Goal: Transaction & Acquisition: Purchase product/service

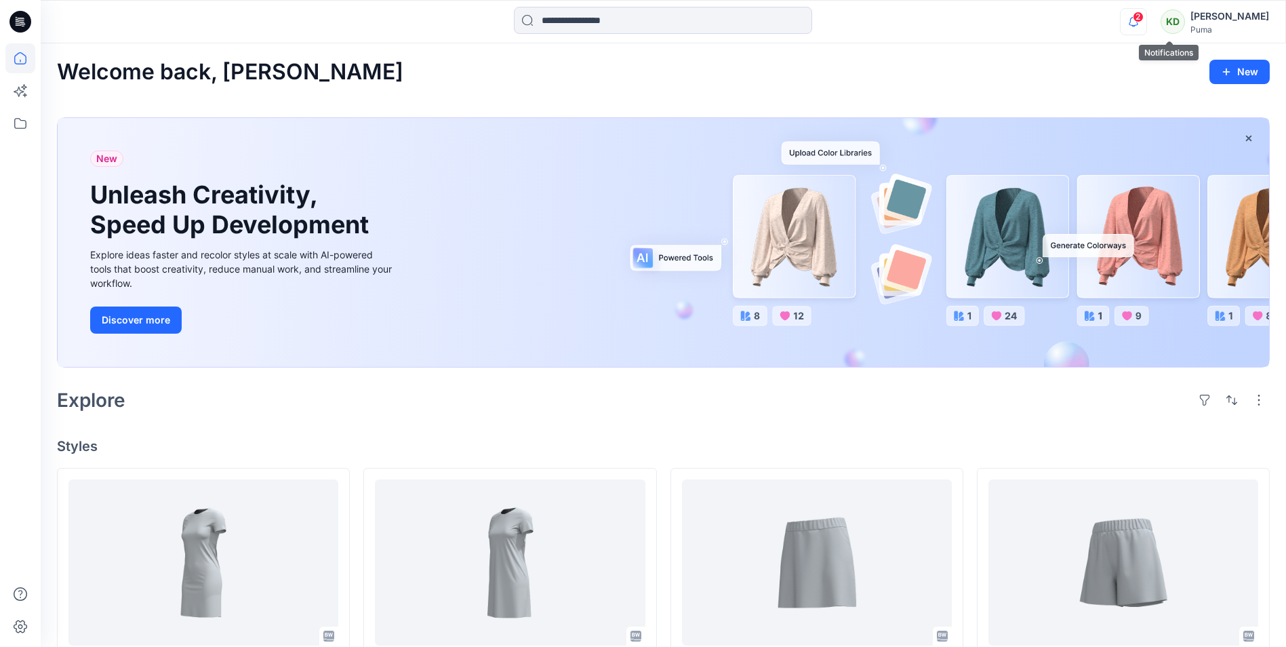
click at [1147, 28] on icon "button" at bounding box center [1134, 21] width 26 height 27
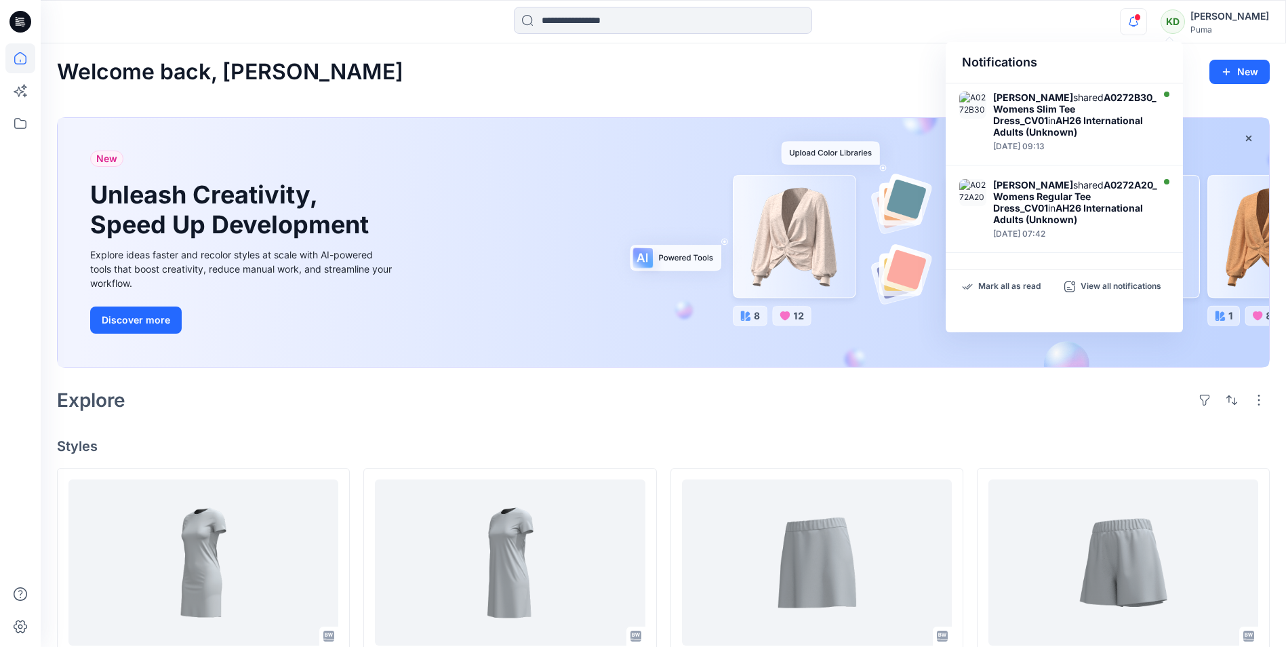
click at [1084, 33] on div "Notifications [PERSON_NAME] shared A0272B30_Womens Slim Tee Dress_CV01 in AH26 …" at bounding box center [663, 22] width 1245 height 30
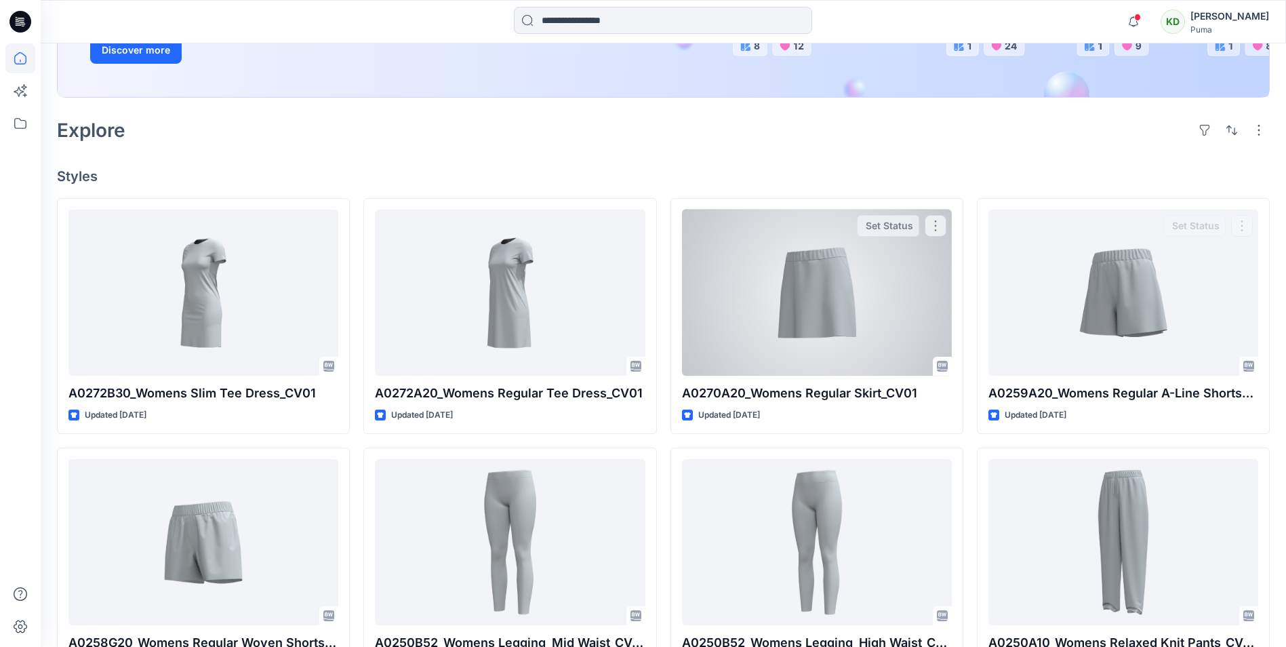
scroll to position [136, 0]
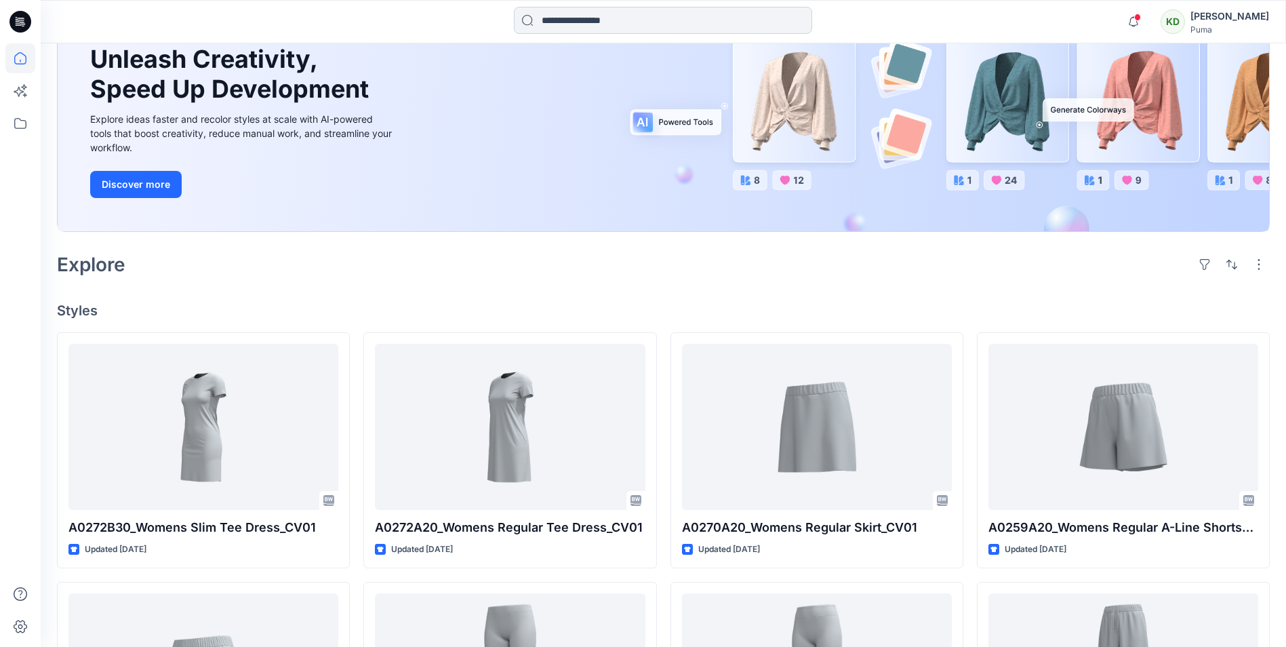
click at [578, 16] on input at bounding box center [663, 20] width 298 height 27
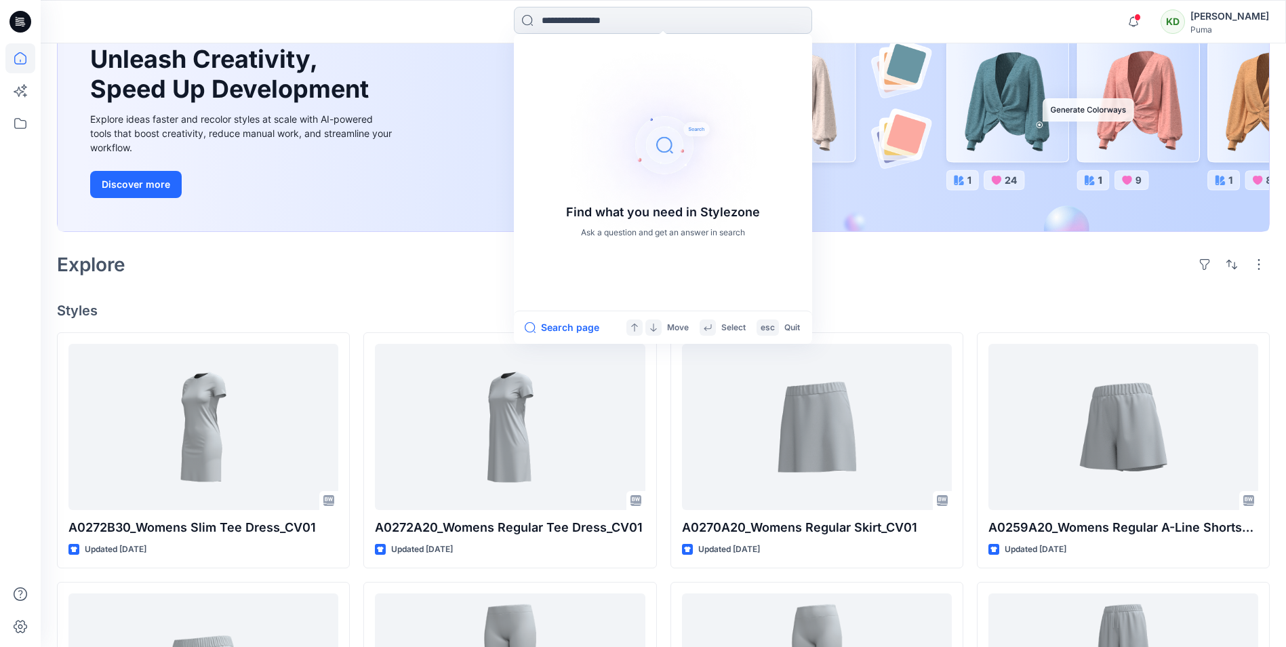
type input "*"
paste input "********"
type input "********"
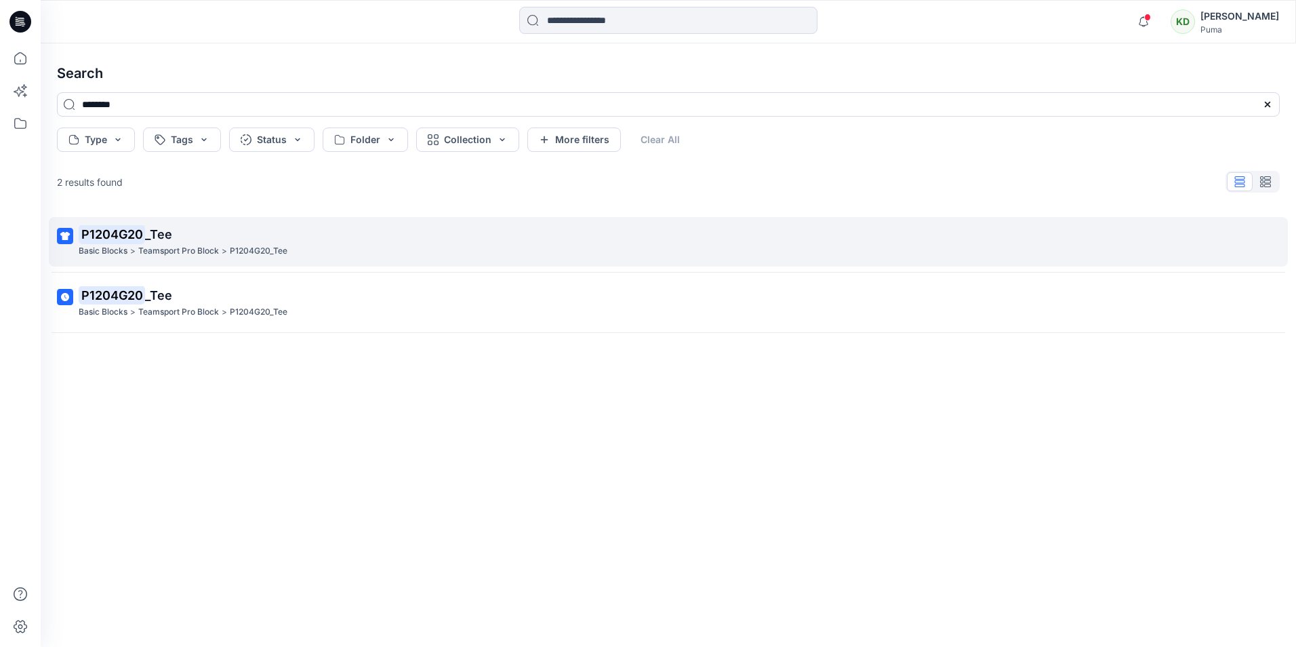
click at [151, 235] on span "_Tee" at bounding box center [158, 234] width 27 height 14
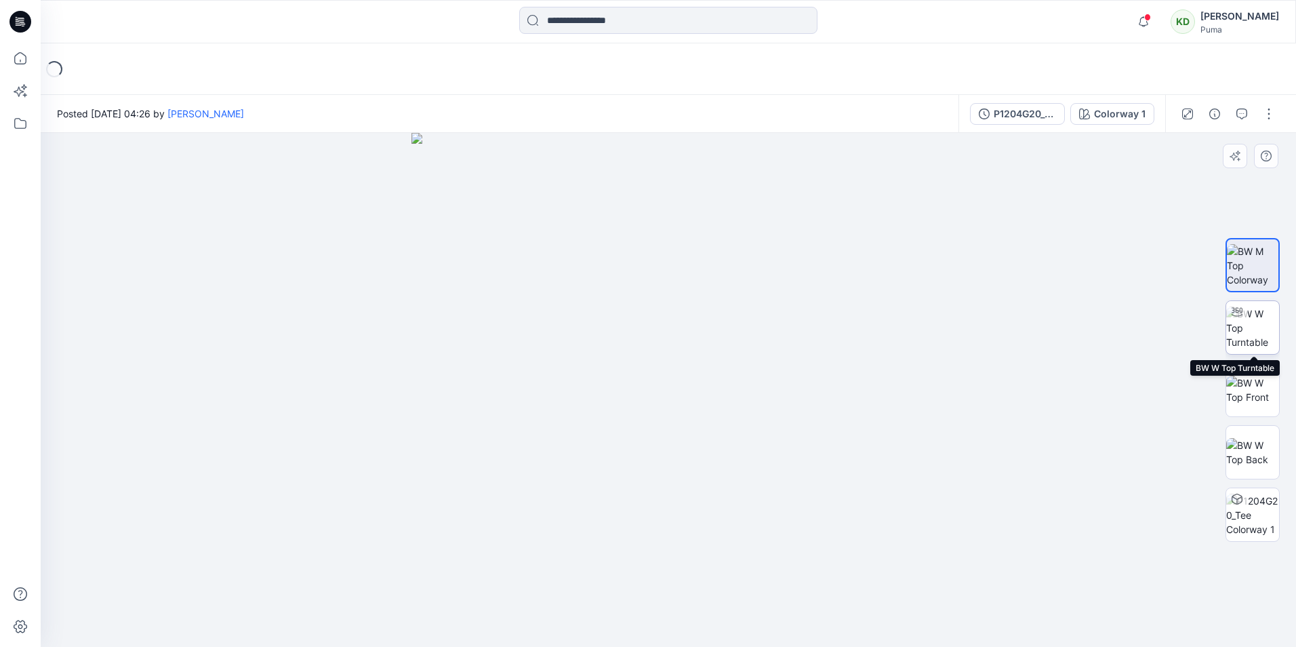
click at [1252, 344] on img at bounding box center [1253, 327] width 53 height 43
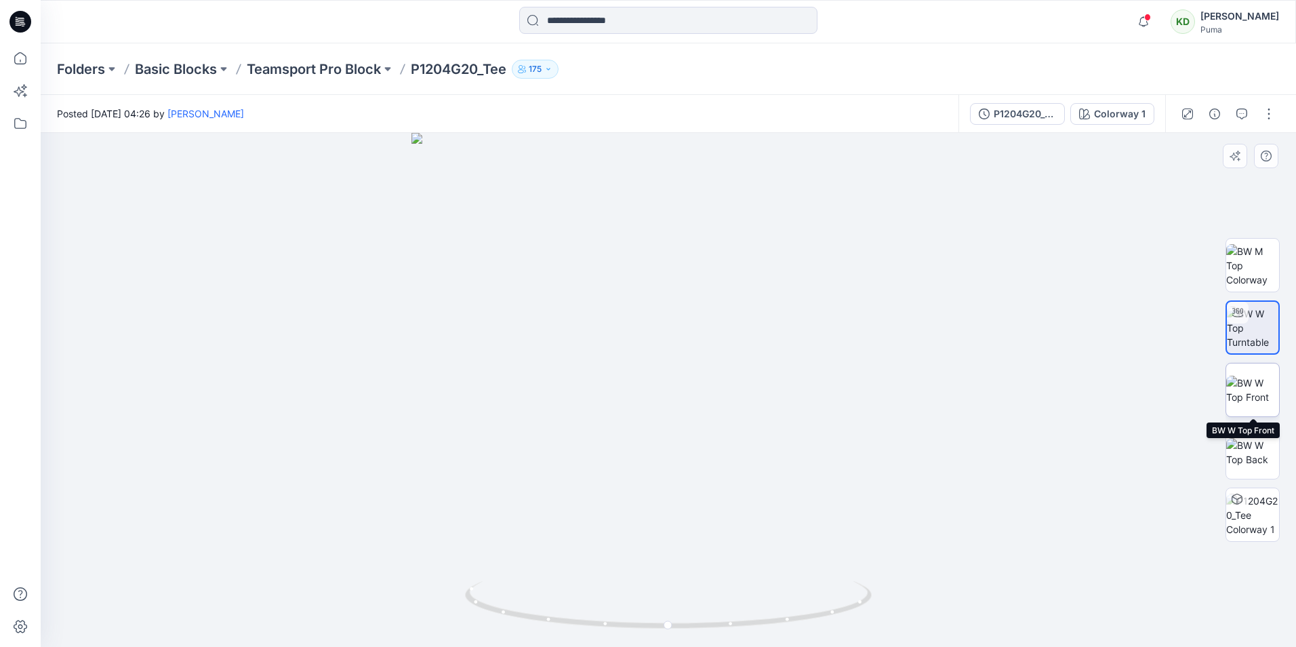
click at [1257, 404] on img at bounding box center [1253, 390] width 53 height 28
drag, startPoint x: 895, startPoint y: 417, endPoint x: 793, endPoint y: 431, distance: 102.7
click at [797, 433] on img at bounding box center [669, 390] width 514 height 514
drag, startPoint x: 671, startPoint y: 332, endPoint x: 699, endPoint y: 313, distance: 33.7
click at [699, 313] on img at bounding box center [669, 390] width 514 height 514
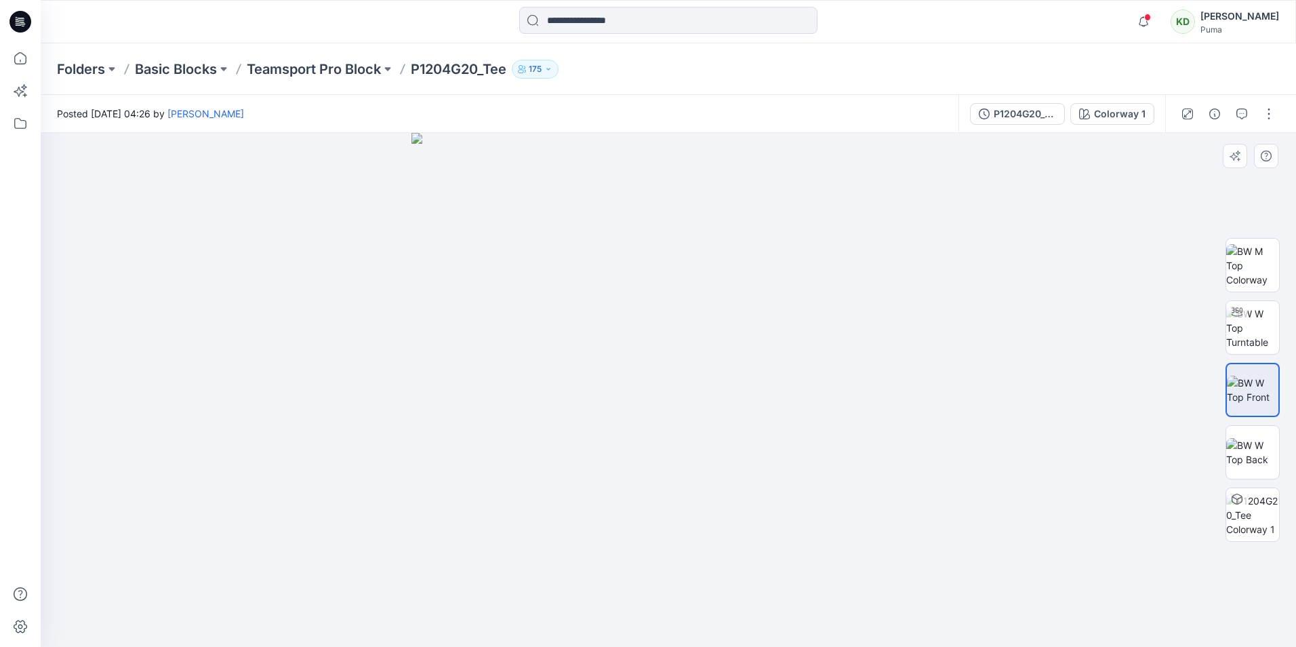
drag, startPoint x: 733, startPoint y: 388, endPoint x: 658, endPoint y: 393, distance: 75.5
click at [658, 393] on img at bounding box center [669, 390] width 514 height 514
click at [1263, 524] on img at bounding box center [1253, 515] width 53 height 43
click at [1250, 448] on img at bounding box center [1253, 452] width 53 height 28
drag, startPoint x: 744, startPoint y: 361, endPoint x: 695, endPoint y: 361, distance: 48.8
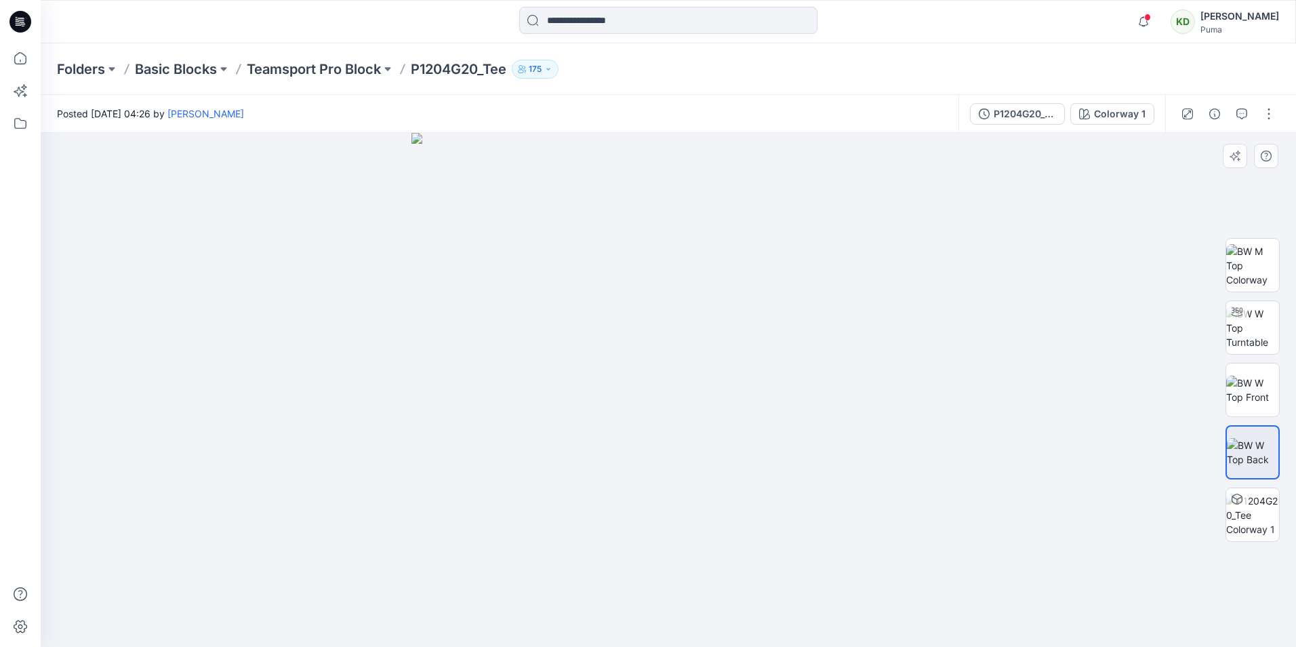
click at [695, 361] on img at bounding box center [669, 390] width 514 height 514
drag, startPoint x: 864, startPoint y: 378, endPoint x: 830, endPoint y: 378, distance: 33.9
click at [830, 378] on img at bounding box center [669, 390] width 514 height 514
click at [1265, 529] on img at bounding box center [1253, 515] width 53 height 43
click at [342, 66] on p "Teamsport Pro Block" at bounding box center [314, 69] width 134 height 19
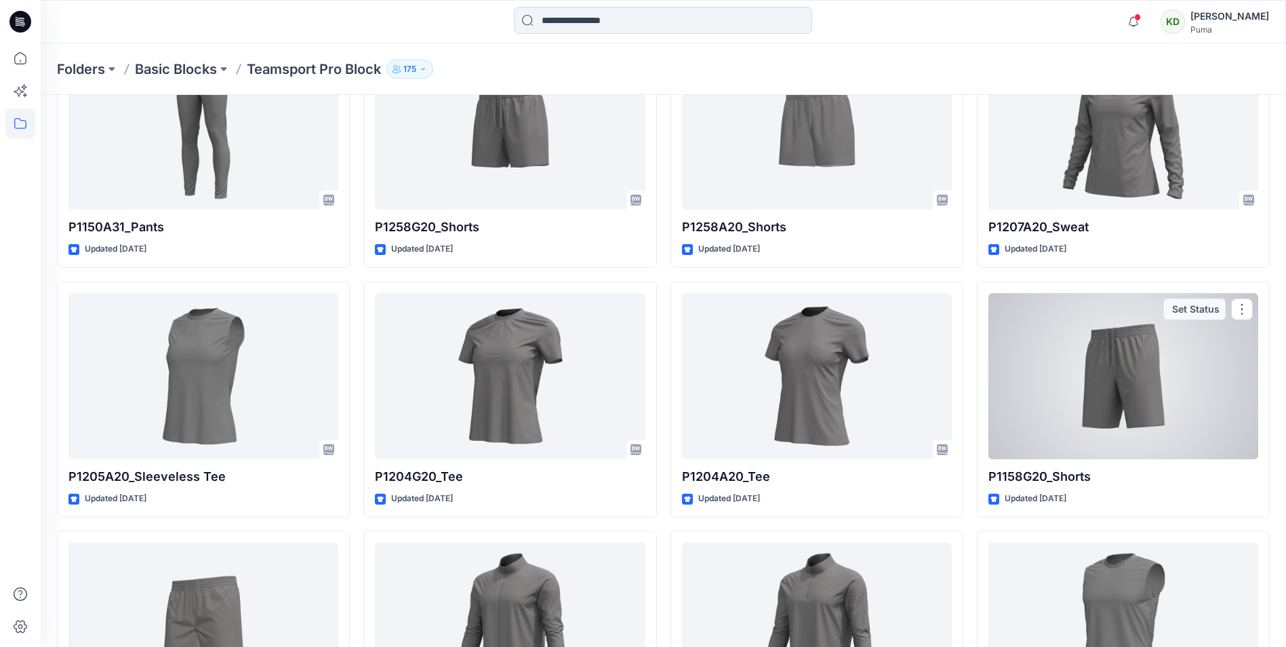
scroll to position [136, 0]
